Goal: Transaction & Acquisition: Purchase product/service

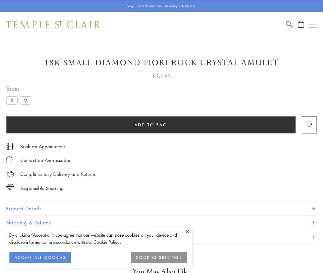
scroll to position [12, 0]
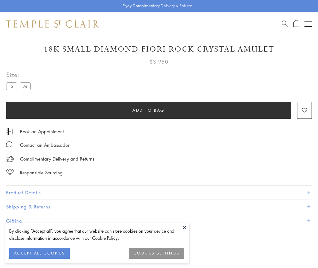
click at [148, 110] on span "Add to bag" at bounding box center [148, 110] width 32 height 7
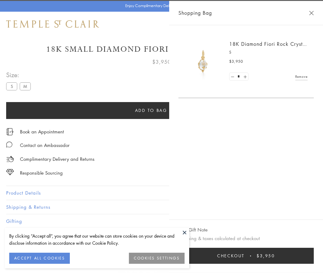
click at [313, 256] on button "Checkout $3,950" at bounding box center [245, 256] width 135 height 16
